Goal: Transaction & Acquisition: Purchase product/service

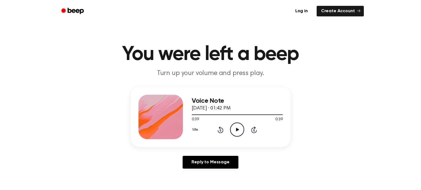
click at [238, 118] on div "0:39 0:39" at bounding box center [237, 120] width 91 height 6
click at [240, 124] on icon "Play Audio" at bounding box center [237, 129] width 14 height 14
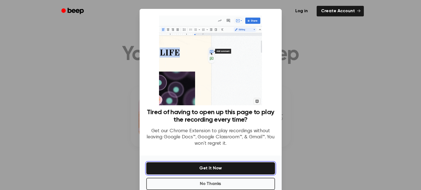
click at [224, 167] on button "Get It Now" at bounding box center [210, 168] width 129 height 12
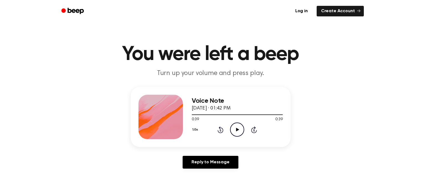
click at [234, 132] on icon "Play Audio" at bounding box center [237, 129] width 14 height 14
drag, startPoint x: 239, startPoint y: 114, endPoint x: 236, endPoint y: 115, distance: 3.1
click at [236, 115] on div at bounding box center [237, 114] width 91 height 4
click at [239, 113] on span at bounding box center [238, 114] width 4 height 4
click at [239, 113] on div at bounding box center [237, 114] width 91 height 4
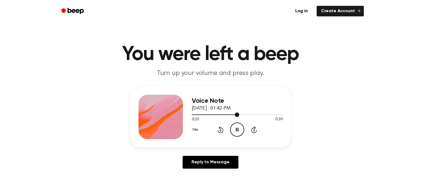
click at [239, 113] on div at bounding box center [237, 114] width 91 height 4
click at [248, 113] on div at bounding box center [237, 114] width 91 height 4
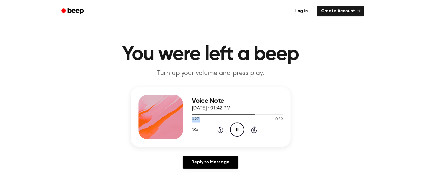
drag, startPoint x: 252, startPoint y: 116, endPoint x: 242, endPoint y: 120, distance: 10.6
click at [242, 120] on div "0:27 0:39 Your browser does not support the [object Object] element." at bounding box center [237, 117] width 91 height 10
drag, startPoint x: 261, startPoint y: 116, endPoint x: 247, endPoint y: 124, distance: 15.3
click at [247, 124] on div "Voice Note [DATE] · 01:42 PM 0:32 0:39 Your browser does not support the [objec…" at bounding box center [237, 117] width 91 height 44
